Goal: Information Seeking & Learning: Compare options

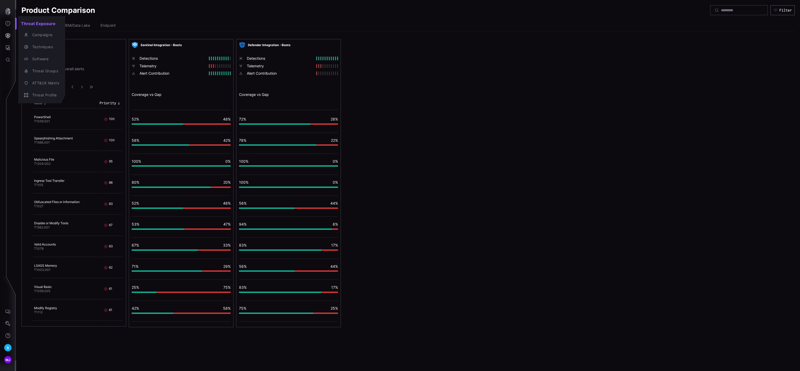
click at [5, 36] on div at bounding box center [400, 185] width 800 height 371
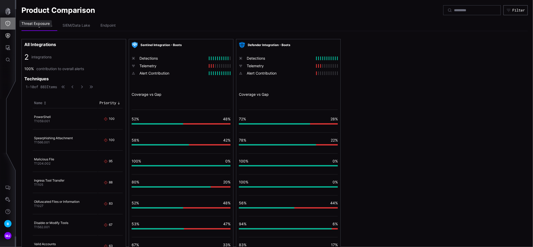
drag, startPoint x: 772, startPoint y: 1, endPoint x: 9, endPoint y: 23, distance: 762.9
click at [9, 23] on icon "Threat Exposure" at bounding box center [7, 23] width 5 height 5
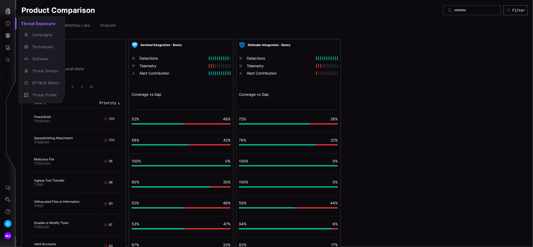
click at [13, 35] on div at bounding box center [266, 123] width 533 height 247
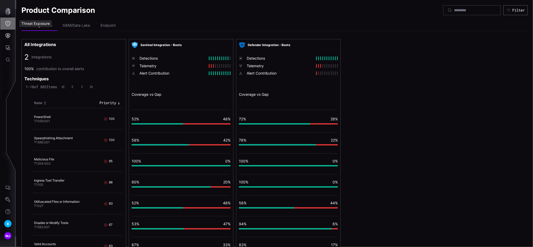
click at [9, 25] on icon "Threat Exposure" at bounding box center [7, 23] width 5 height 5
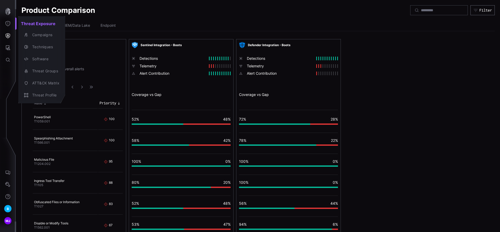
drag, startPoint x: 500, startPoint y: 0, endPoint x: 312, endPoint y: 31, distance: 190.0
click at [312, 31] on div at bounding box center [250, 116] width 500 height 232
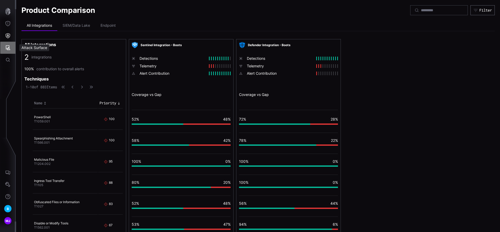
click at [6, 47] on icon "Attack Surface" at bounding box center [7, 47] width 5 height 5
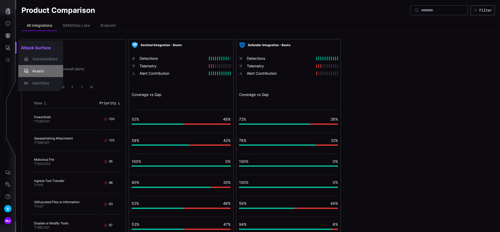
click at [30, 72] on div "Assets" at bounding box center [44, 71] width 28 height 7
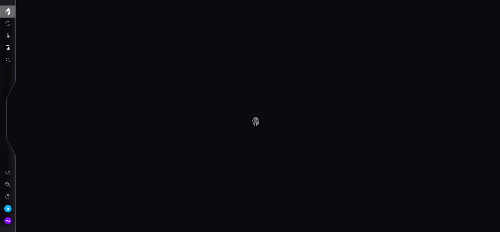
click at [9, 10] on icon "button" at bounding box center [7, 11] width 5 height 7
click at [7, 35] on icon "Defense Surface" at bounding box center [8, 35] width 4 height 5
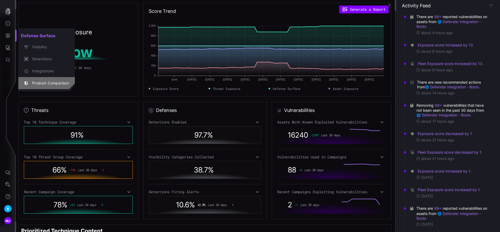
click at [50, 80] on div "Product Comparison" at bounding box center [50, 83] width 40 height 7
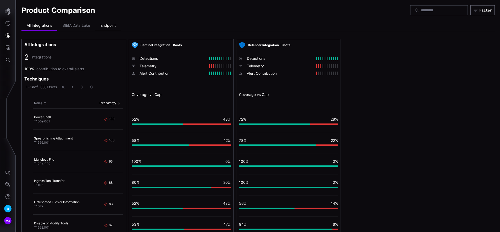
click at [102, 25] on li "Endpoint" at bounding box center [108, 25] width 26 height 10
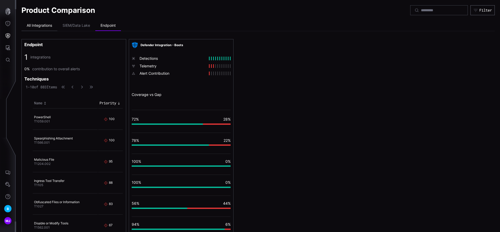
click at [41, 26] on li "All Integrations" at bounding box center [39, 25] width 36 height 10
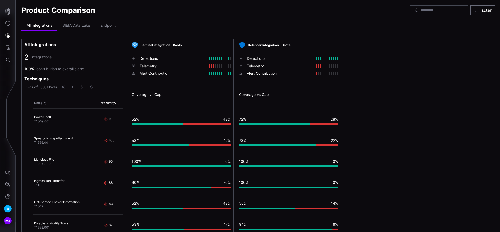
click at [369, 119] on div "All Integrations 2 integrations 100% contribution to overall alerts Techniques …" at bounding box center [258, 183] width 474 height 288
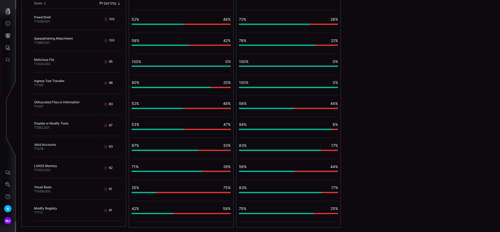
scroll to position [101, 0]
click at [319, 232] on html "B MJ Product Comparison Filter All Integrations SIEM/Data Lake Endpoint All Int…" at bounding box center [250, 116] width 500 height 232
